Goal: Navigation & Orientation: Find specific page/section

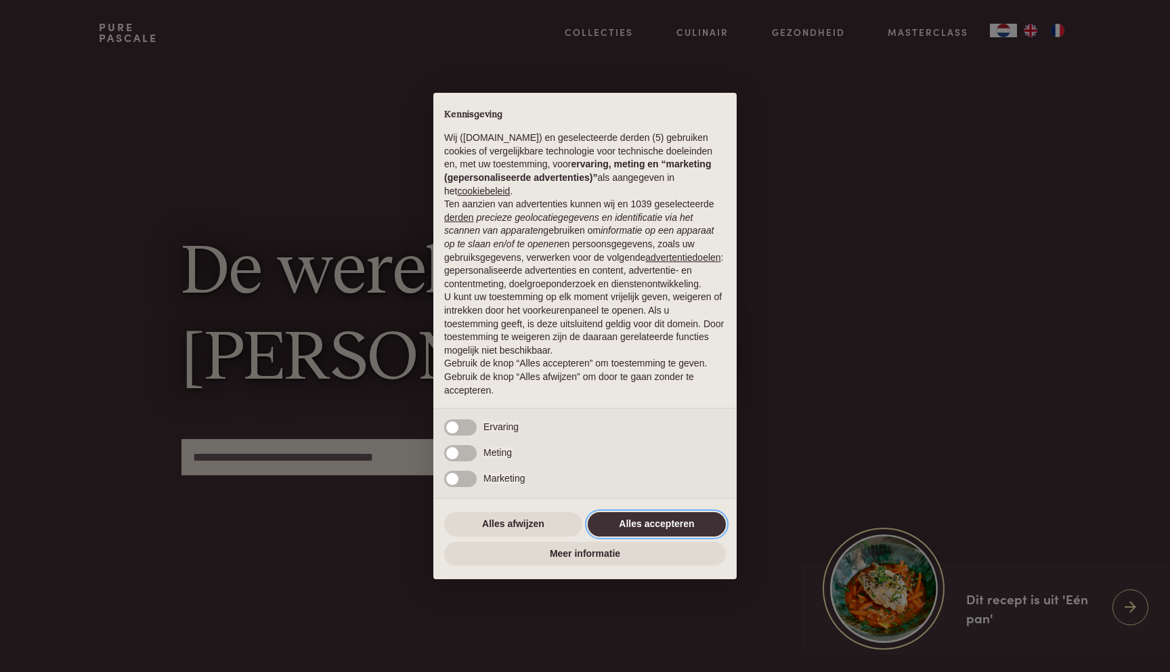
click at [662, 525] on button "Alles accepteren" at bounding box center [657, 524] width 138 height 24
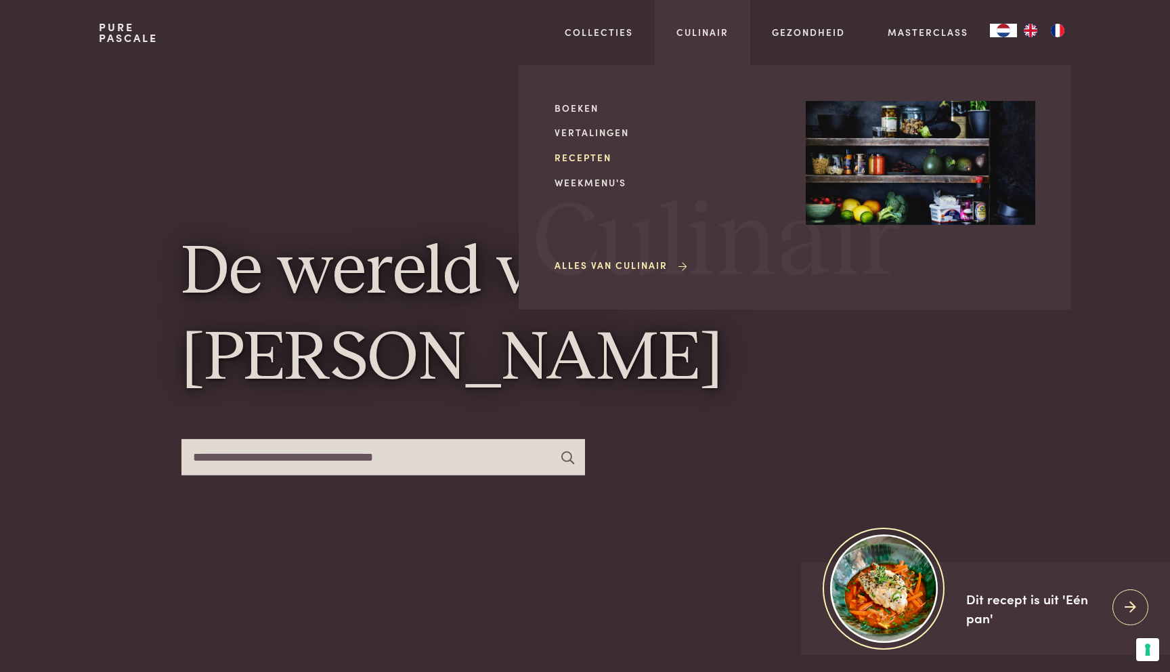
click at [570, 161] on link "Recepten" at bounding box center [670, 157] width 230 height 14
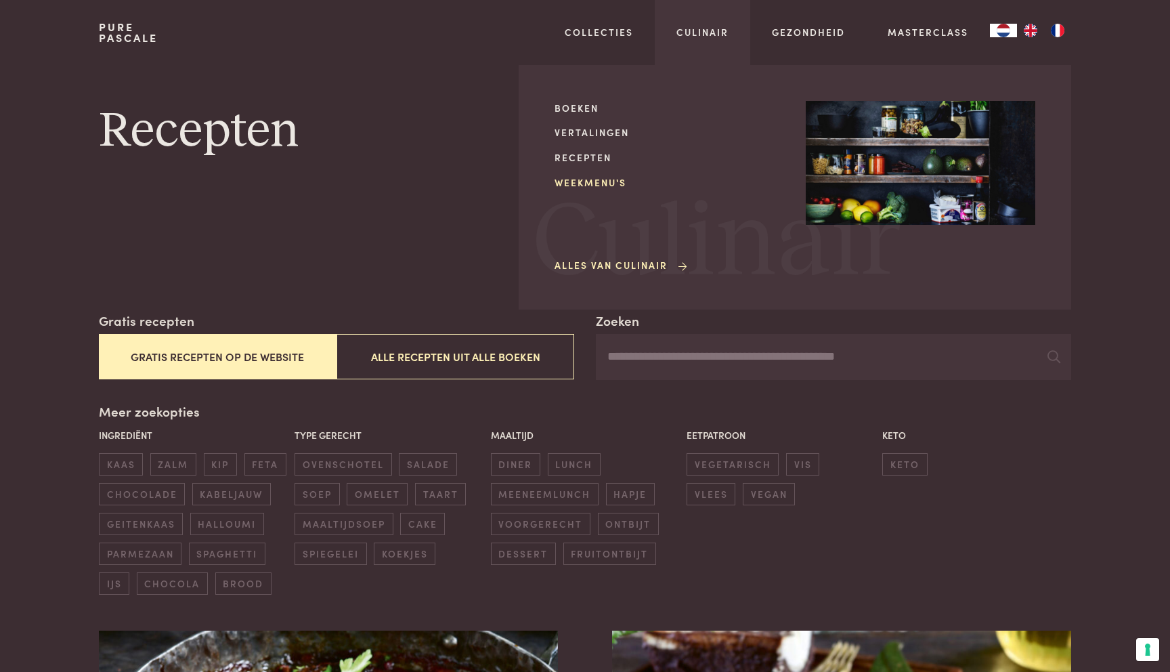
click at [568, 184] on link "Weekmenu's" at bounding box center [670, 182] width 230 height 14
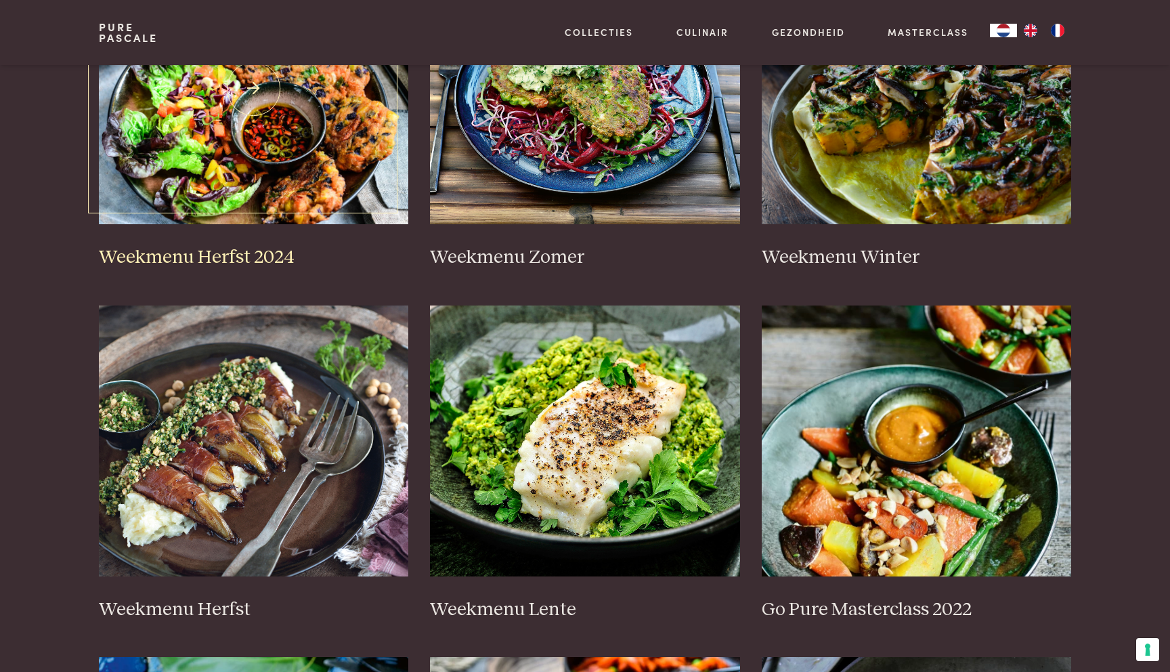
scroll to position [419, 0]
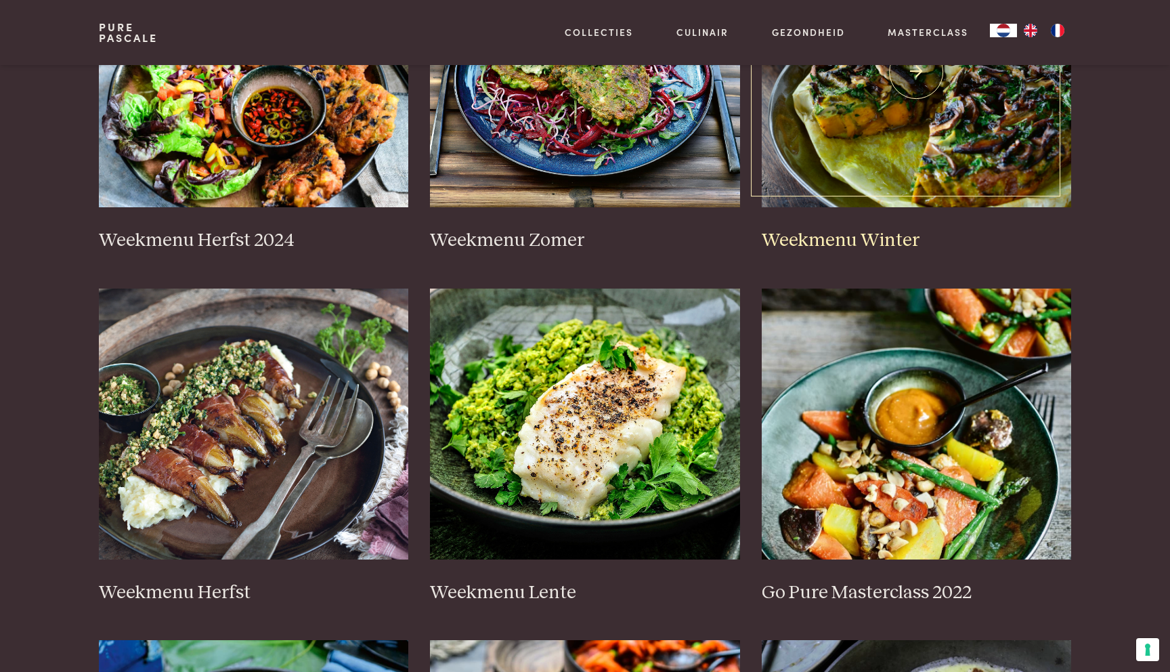
click at [910, 159] on img at bounding box center [917, 71] width 310 height 271
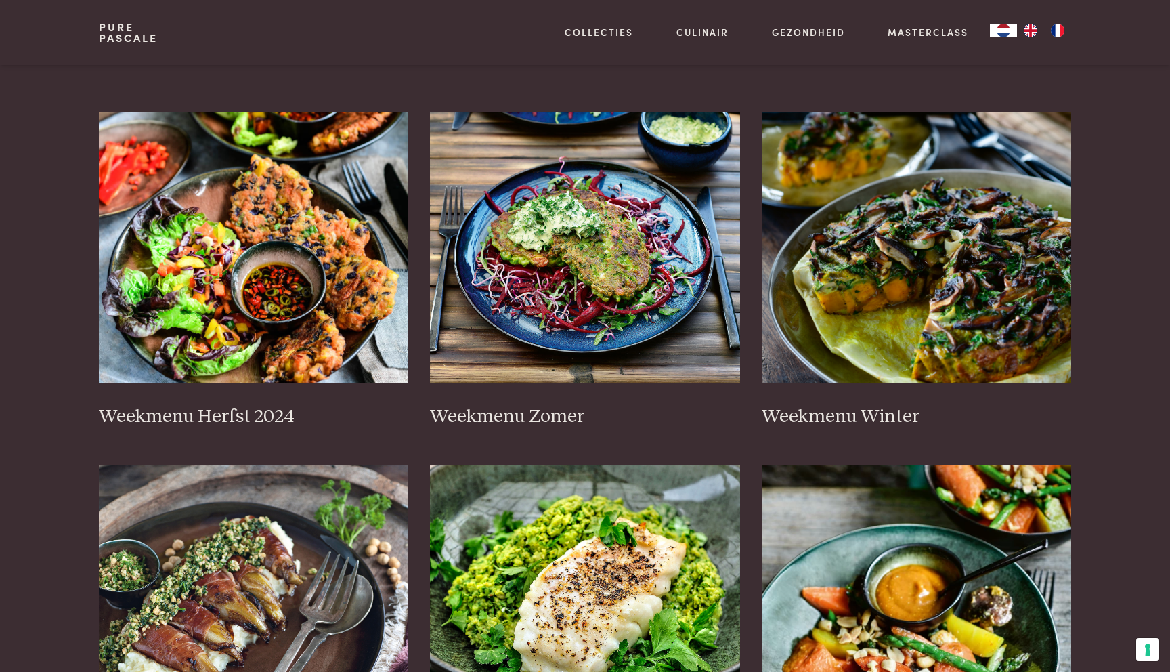
scroll to position [0, 0]
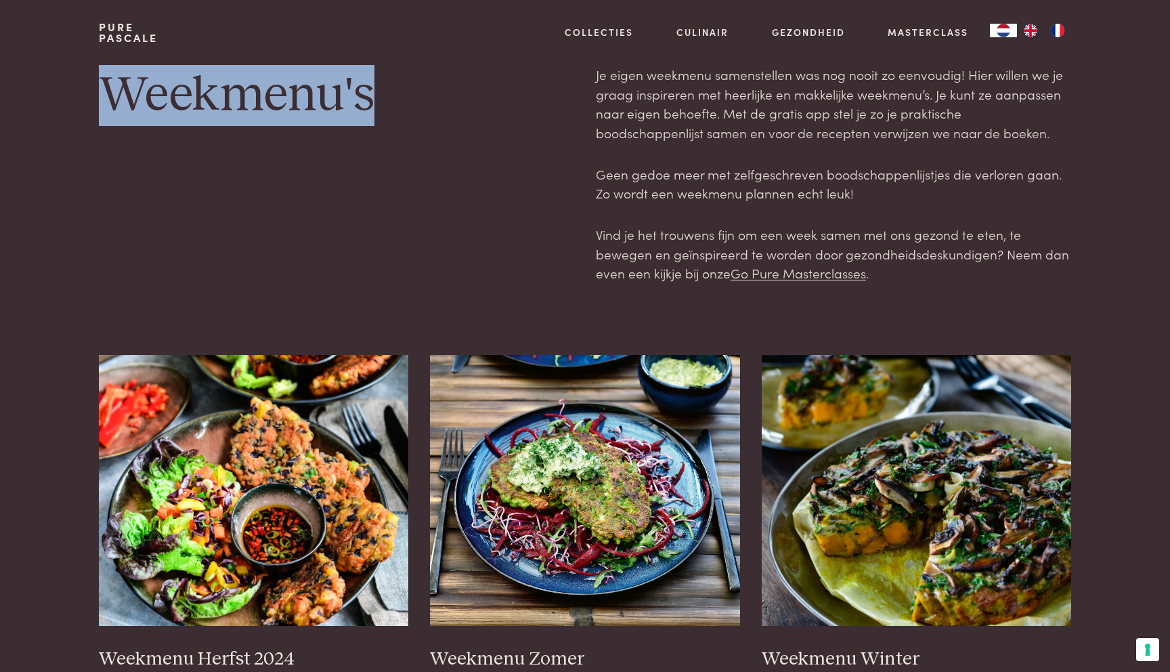
drag, startPoint x: 103, startPoint y: 85, endPoint x: 461, endPoint y: 93, distance: 357.7
click at [462, 93] on h1 "Weekmenu's" at bounding box center [336, 95] width 475 height 61
click at [461, 93] on h1 "Weekmenu's" at bounding box center [336, 95] width 475 height 61
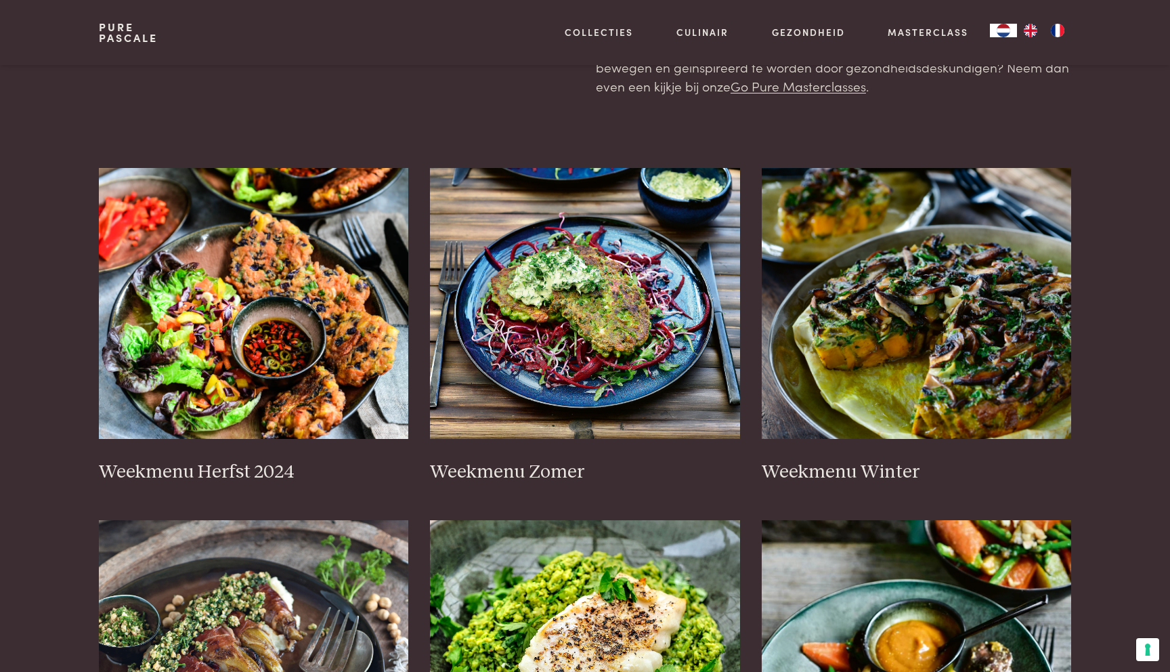
scroll to position [188, 0]
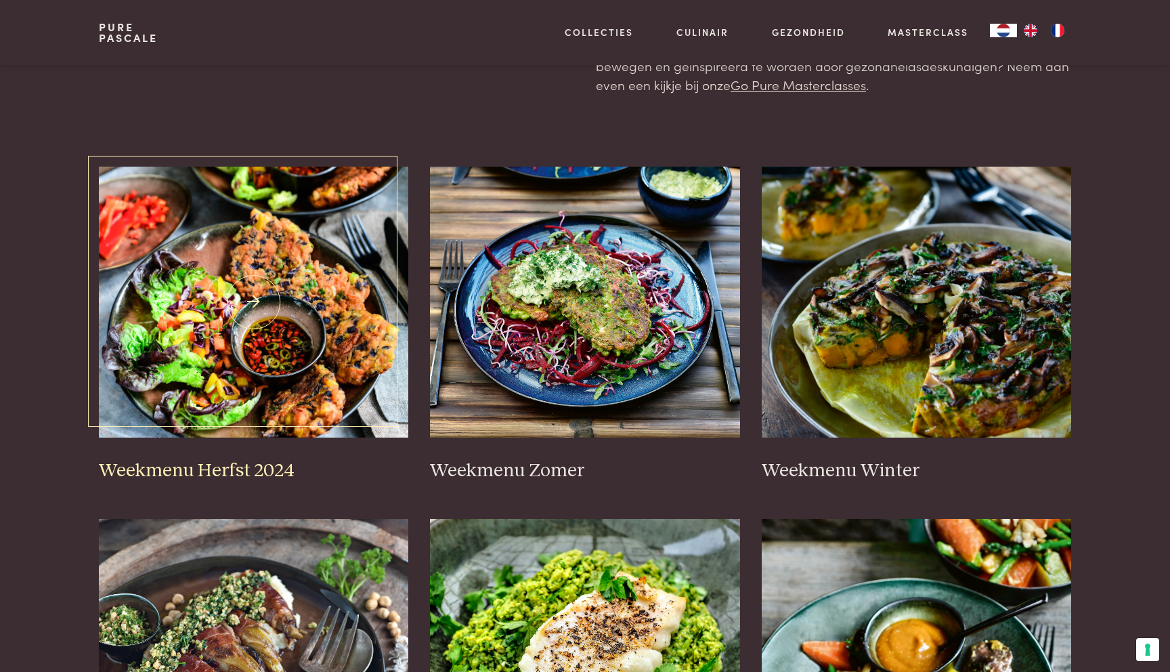
click at [236, 267] on img at bounding box center [254, 302] width 310 height 271
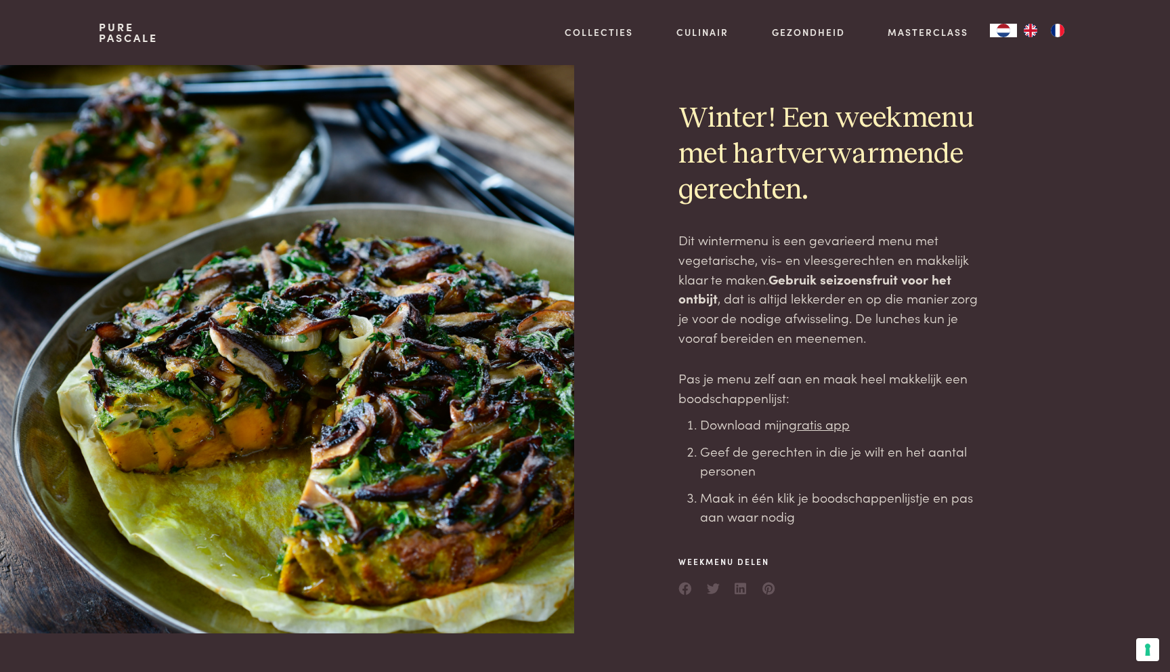
scroll to position [49, 0]
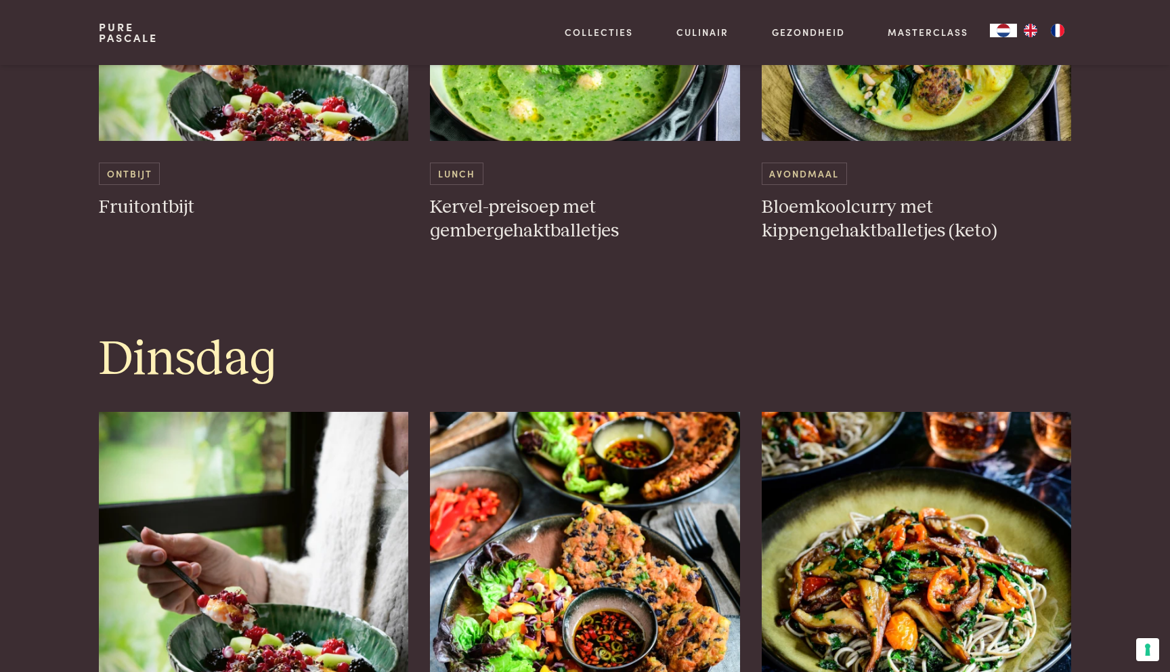
scroll to position [1275, 0]
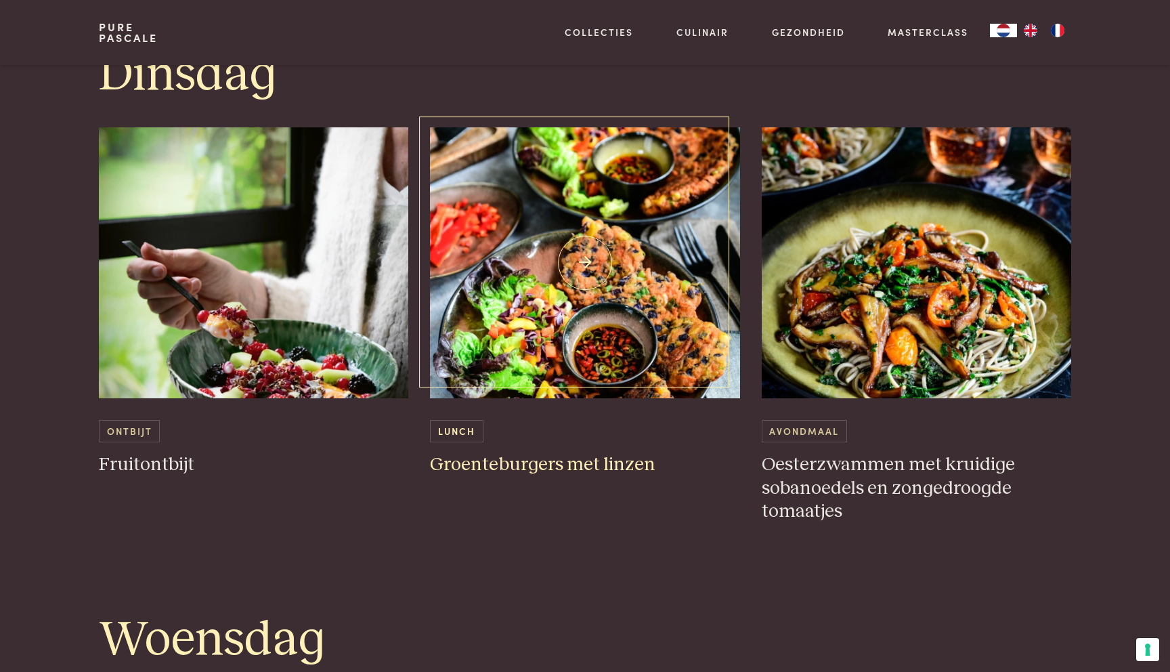
click at [614, 297] on img at bounding box center [585, 262] width 310 height 271
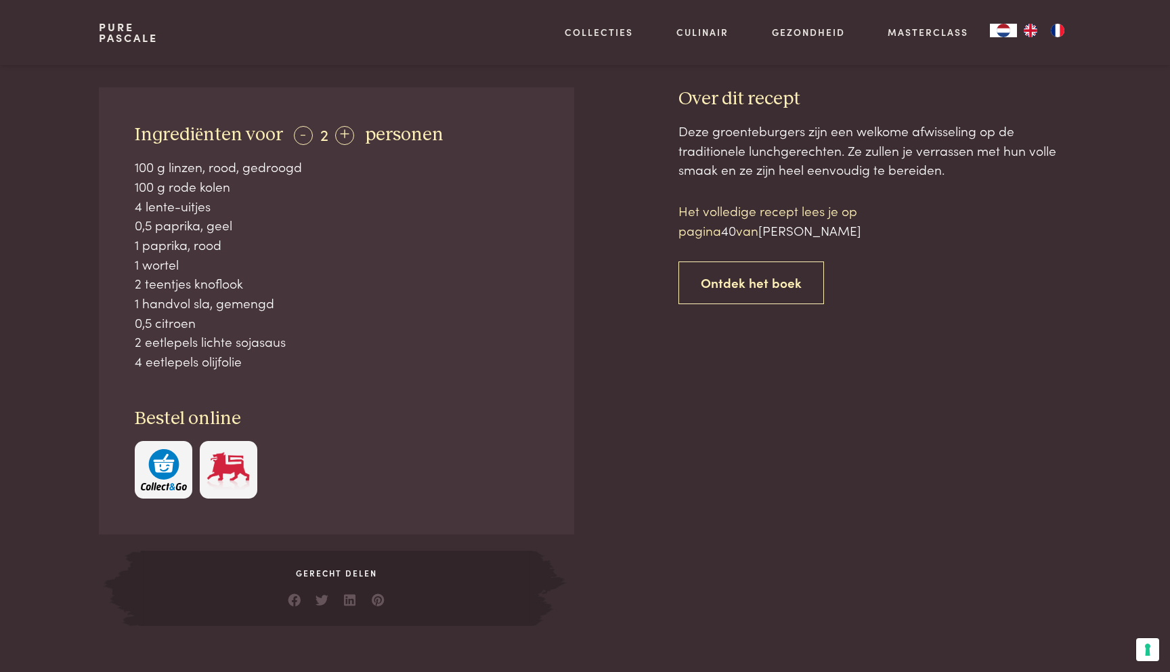
scroll to position [536, 0]
click at [334, 125] on div "- 2 +" at bounding box center [324, 131] width 60 height 20
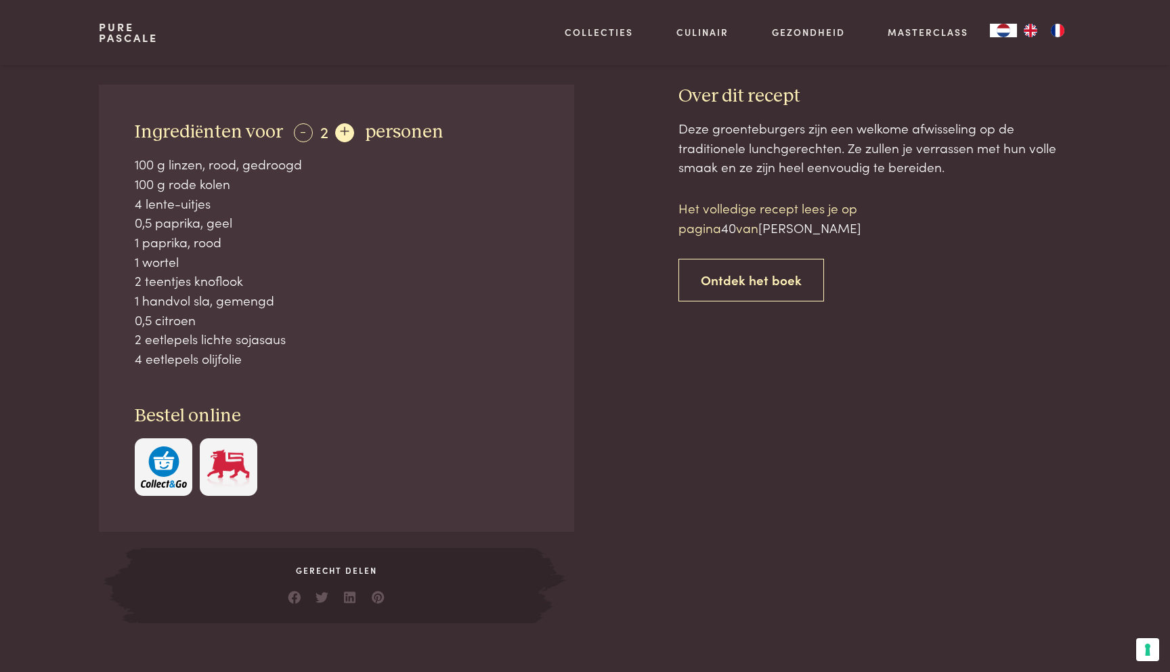
click at [335, 129] on div "+" at bounding box center [344, 132] width 19 height 19
click at [302, 131] on div "-" at bounding box center [303, 132] width 19 height 19
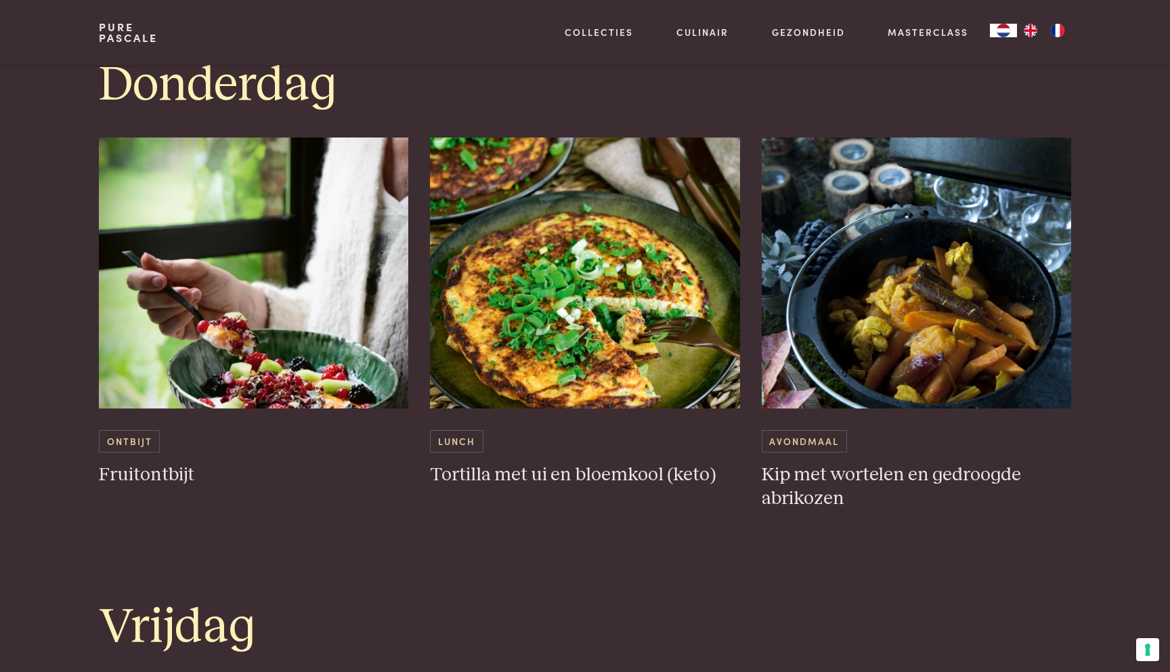
scroll to position [2374, 0]
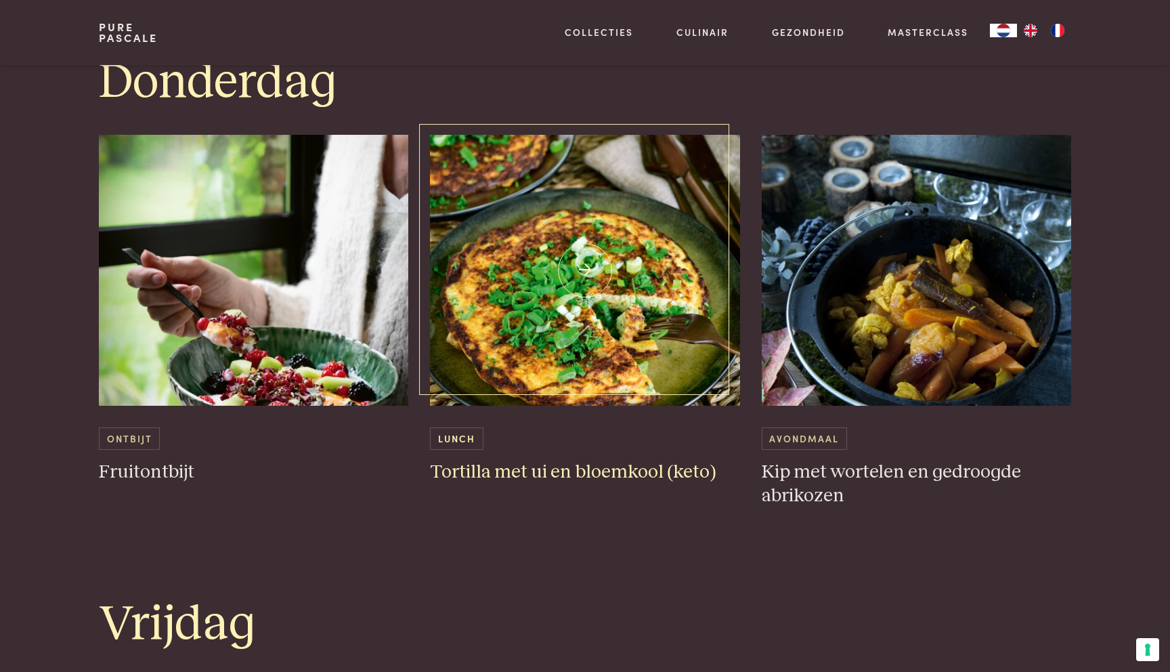
click at [573, 221] on img at bounding box center [585, 270] width 310 height 271
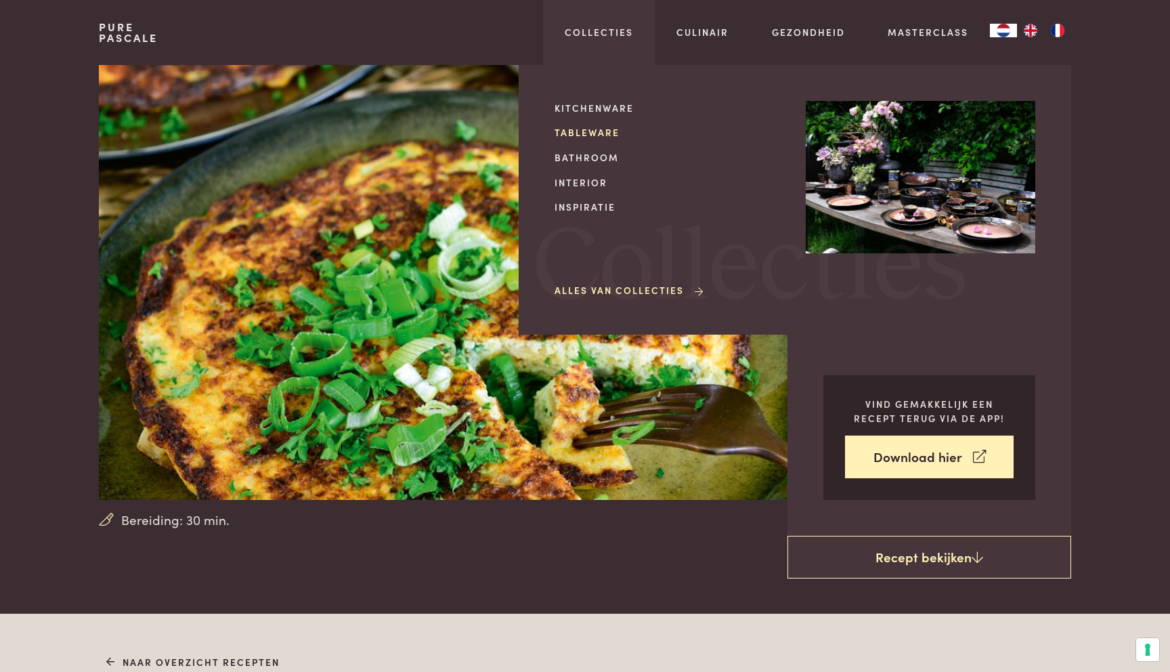
click at [578, 129] on link "Tableware" at bounding box center [670, 132] width 230 height 14
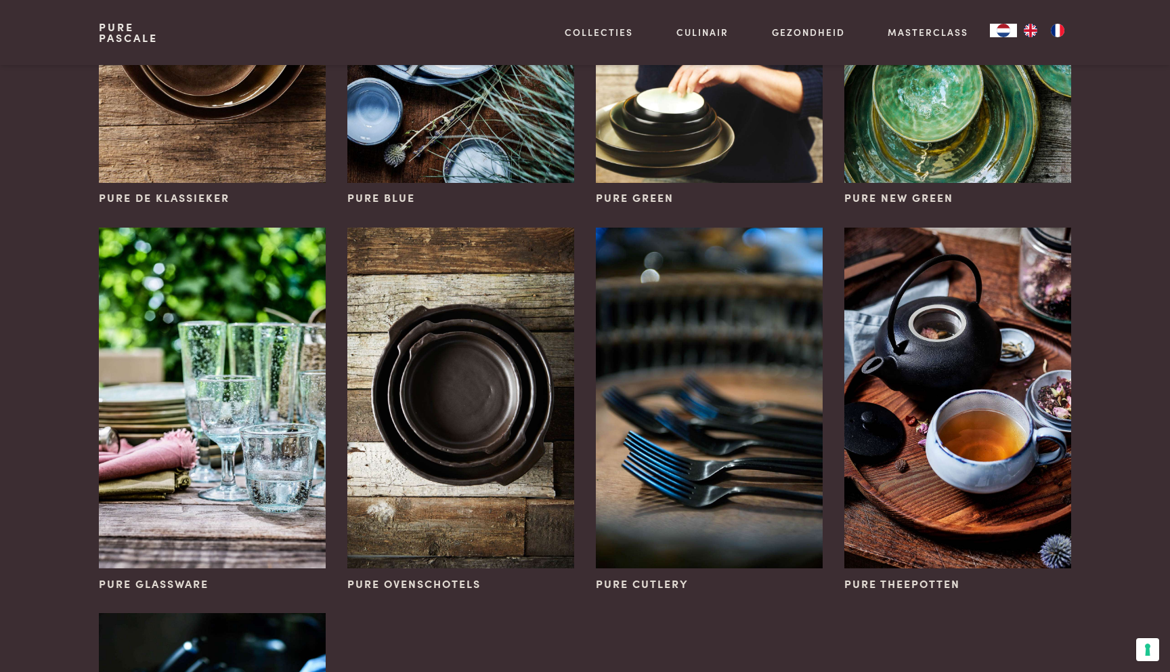
scroll to position [342, 0]
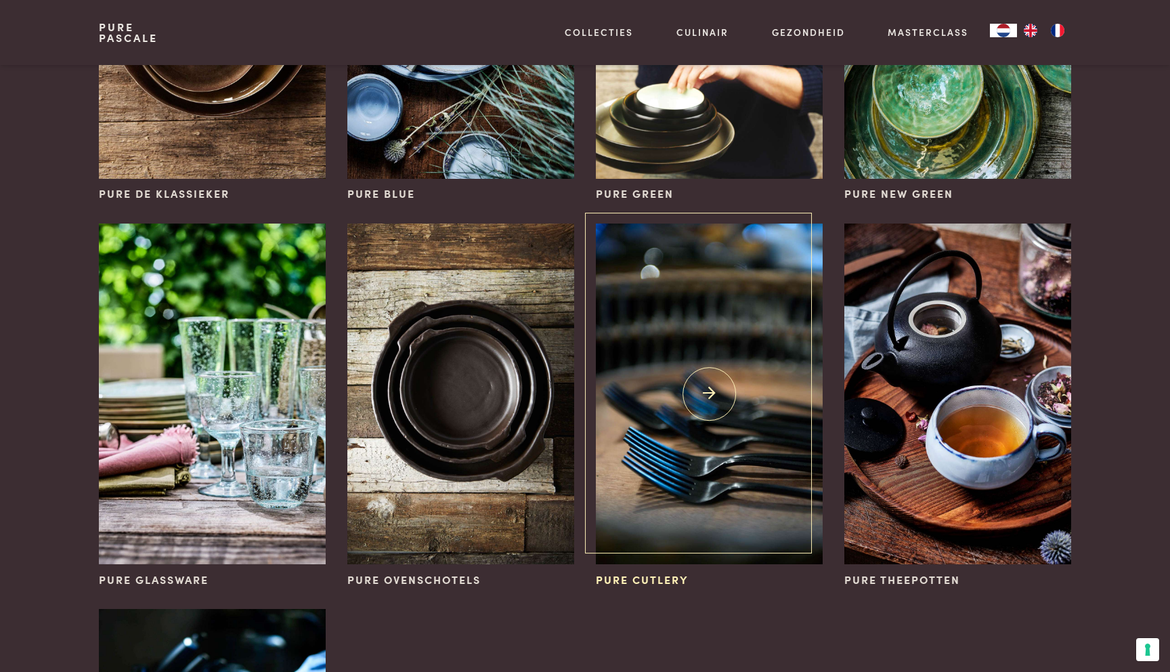
click at [626, 423] on img at bounding box center [709, 394] width 227 height 341
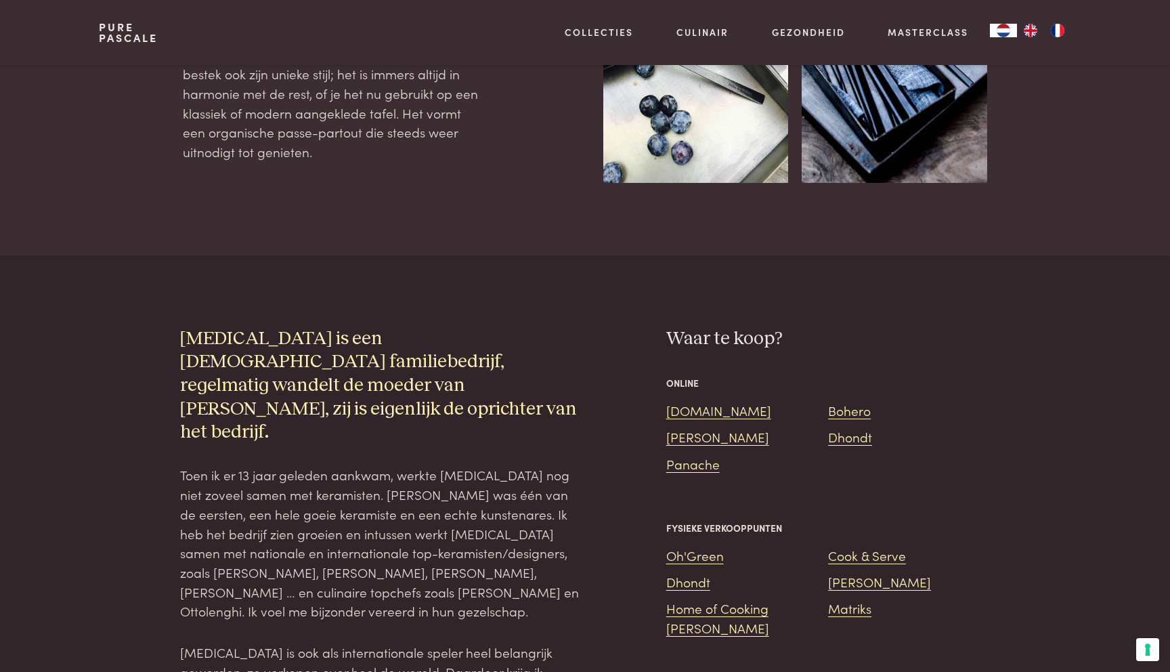
scroll to position [857, 0]
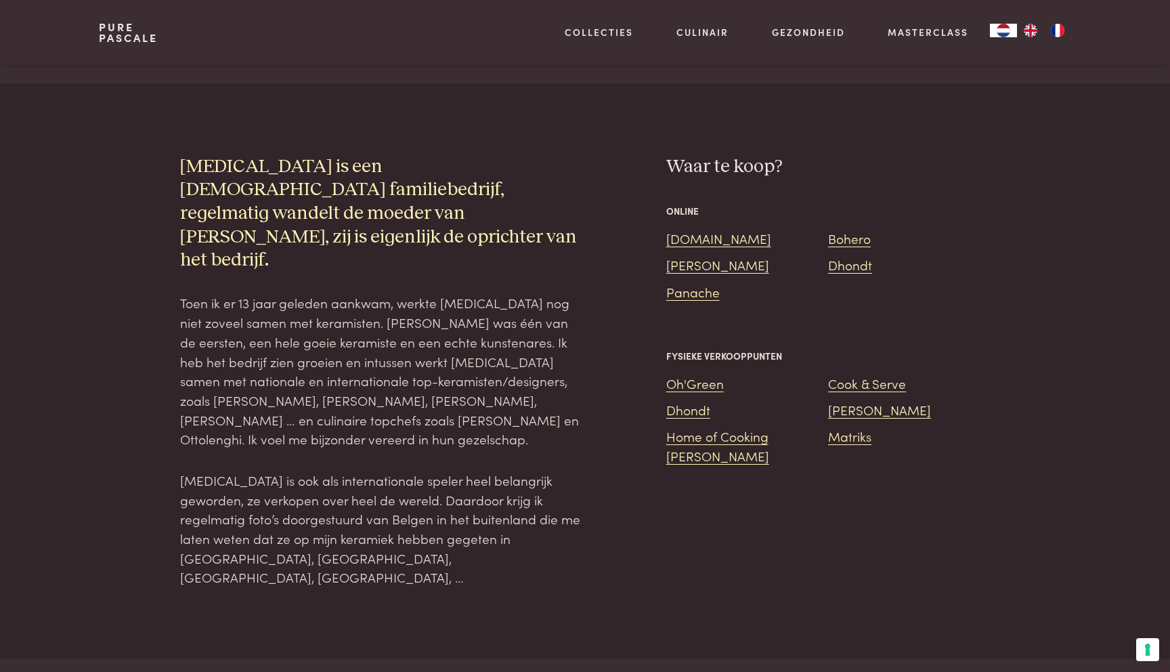
click at [687, 276] on div "[DOMAIN_NAME] [PERSON_NAME] Dhondt Panache" at bounding box center [828, 269] width 324 height 80
click at [688, 270] on link "[PERSON_NAME]" at bounding box center [717, 264] width 103 height 18
